Goal: Task Accomplishment & Management: Manage account settings

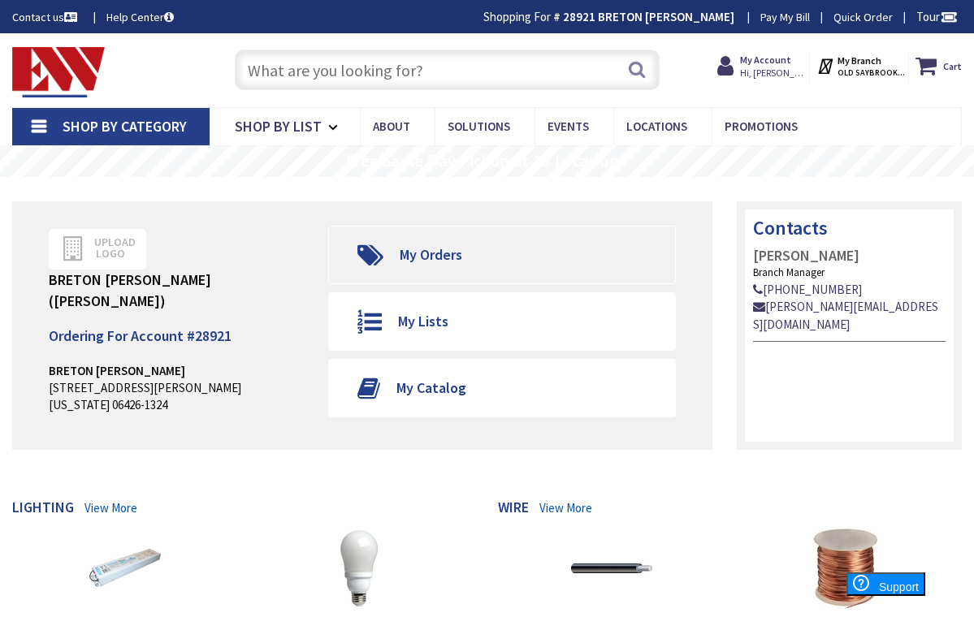
click at [394, 266] on span "My Orders" at bounding box center [424, 255] width 75 height 32
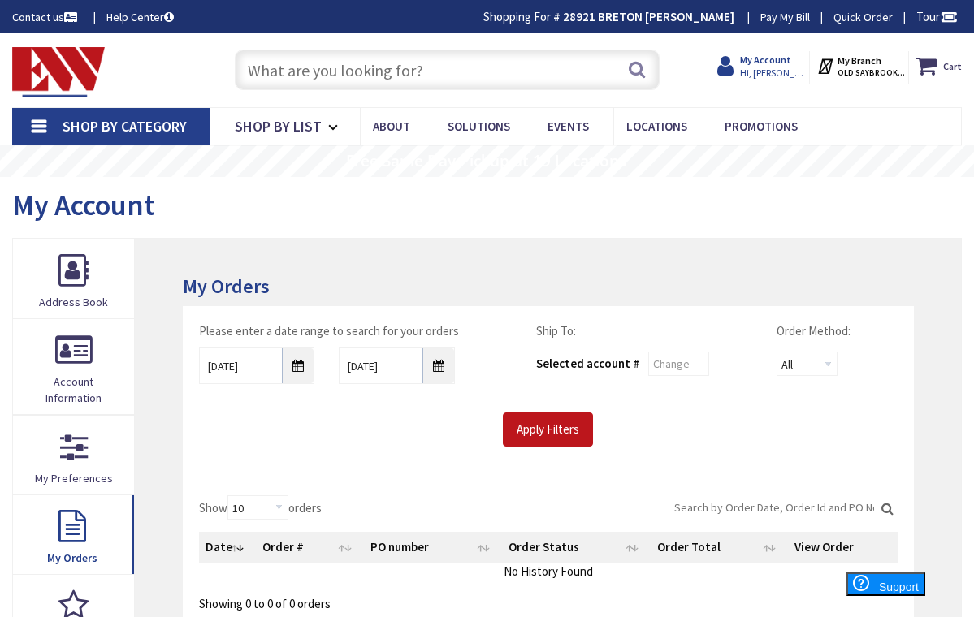
click at [776, 62] on strong "My Account" at bounding box center [765, 60] width 51 height 12
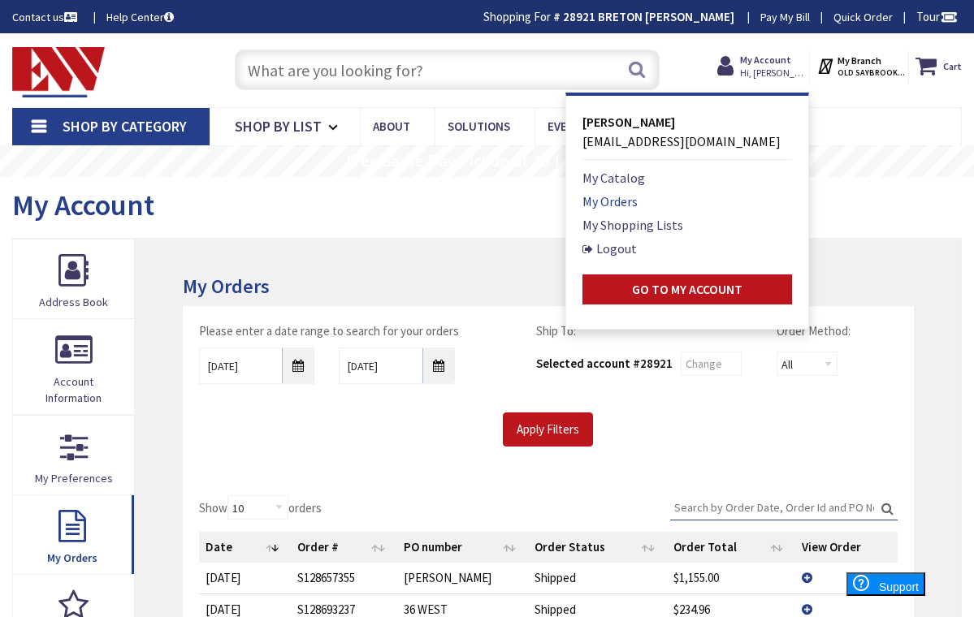
click at [604, 202] on link "My Orders" at bounding box center [609, 201] width 55 height 19
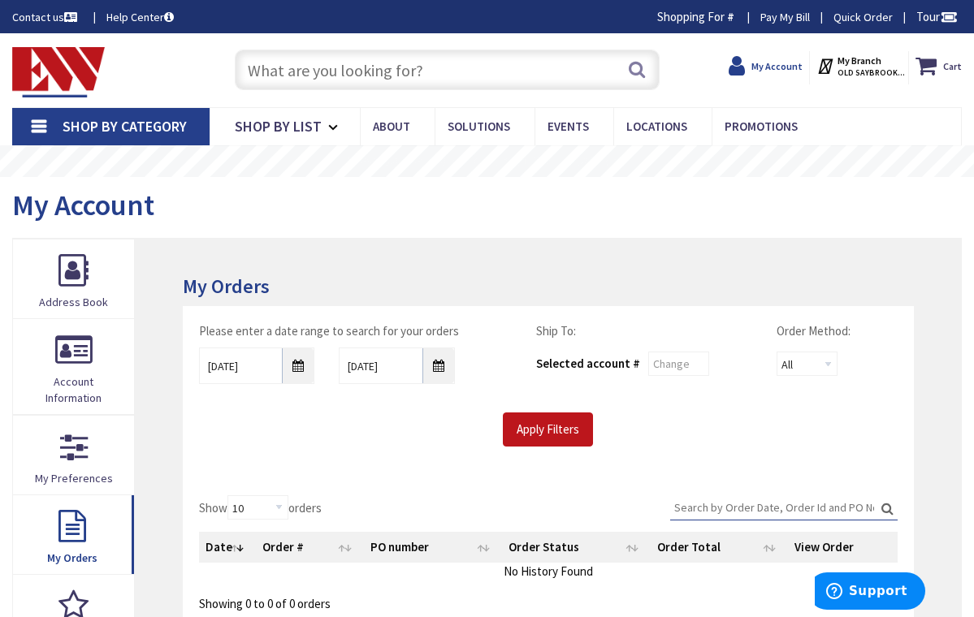
click at [770, 71] on strong "My Account" at bounding box center [776, 66] width 51 height 12
click at [774, 64] on strong "My Account" at bounding box center [776, 66] width 51 height 12
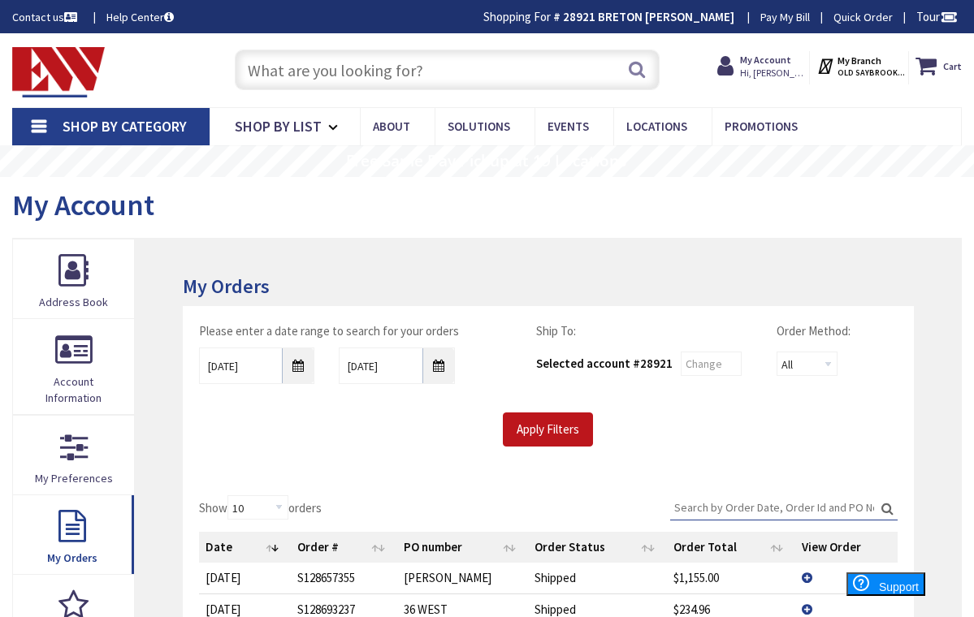
click at [774, 64] on strong "My Account" at bounding box center [765, 60] width 51 height 12
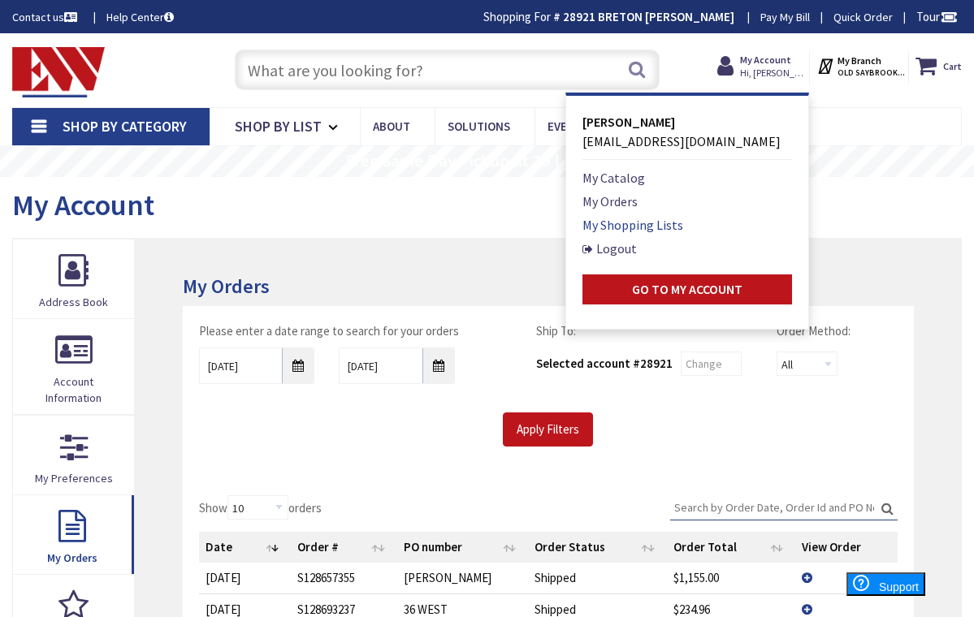
click at [627, 221] on link "My Shopping Lists" at bounding box center [632, 224] width 101 height 19
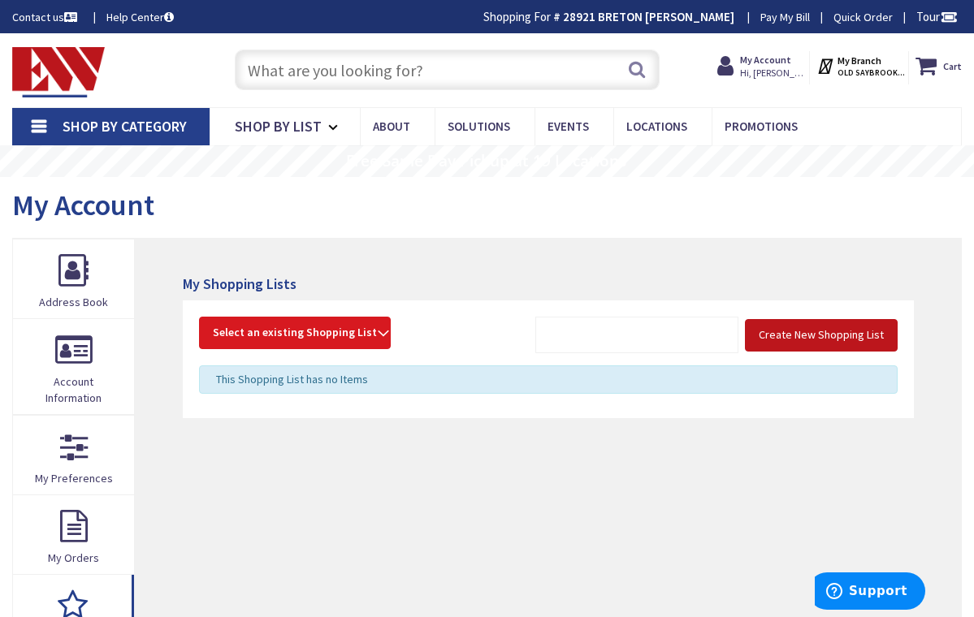
click at [370, 325] on strong "Select an existing Shopping List" at bounding box center [295, 332] width 164 height 19
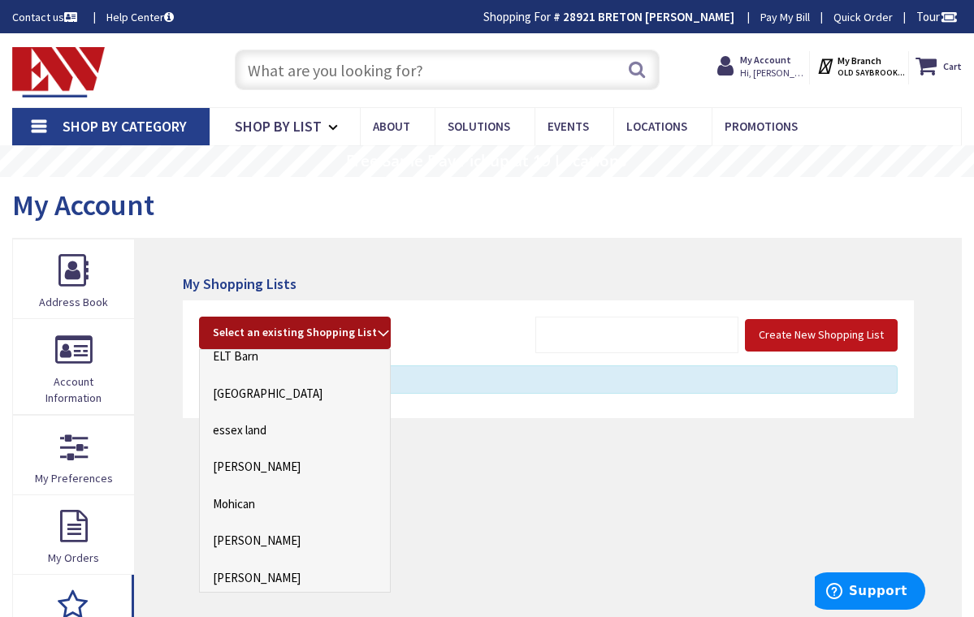
click at [374, 328] on strong "Select an existing Shopping List" at bounding box center [295, 332] width 164 height 19
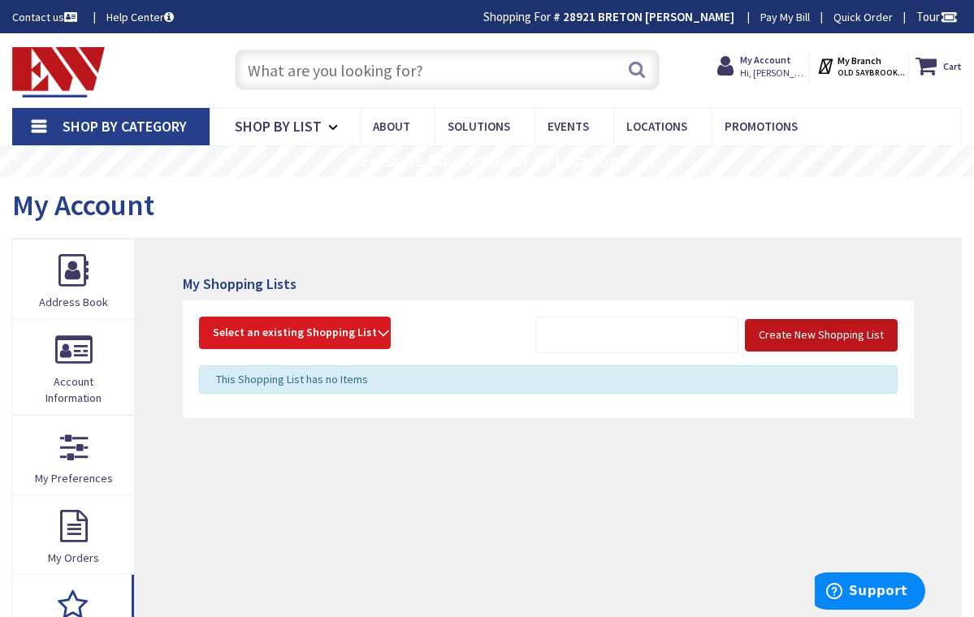
click at [369, 331] on strong "Select an existing Shopping List" at bounding box center [295, 332] width 164 height 19
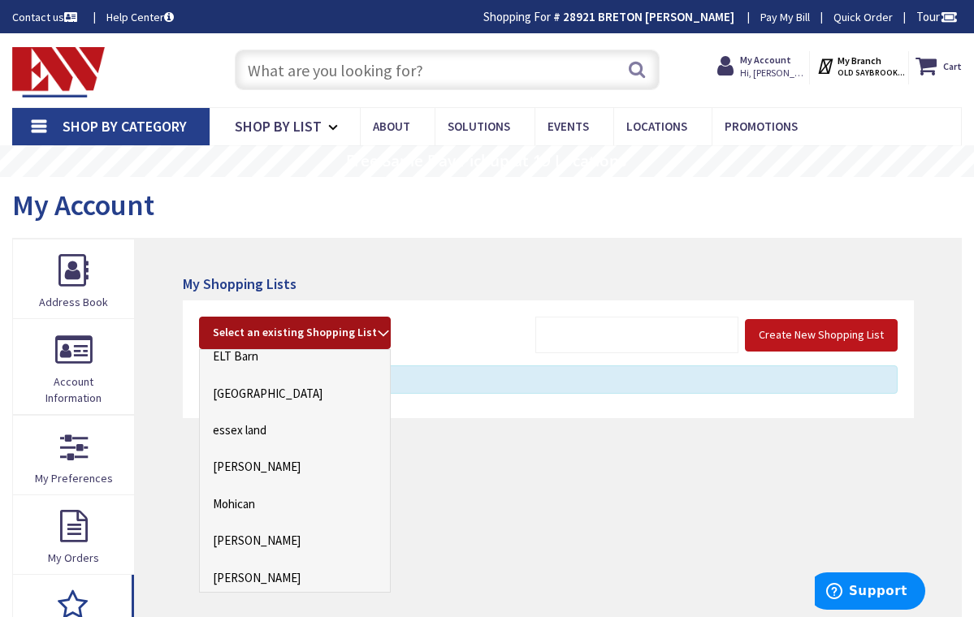
click at [496, 276] on h4 "My Shopping Lists" at bounding box center [548, 284] width 731 height 16
